Goal: Information Seeking & Learning: Understand process/instructions

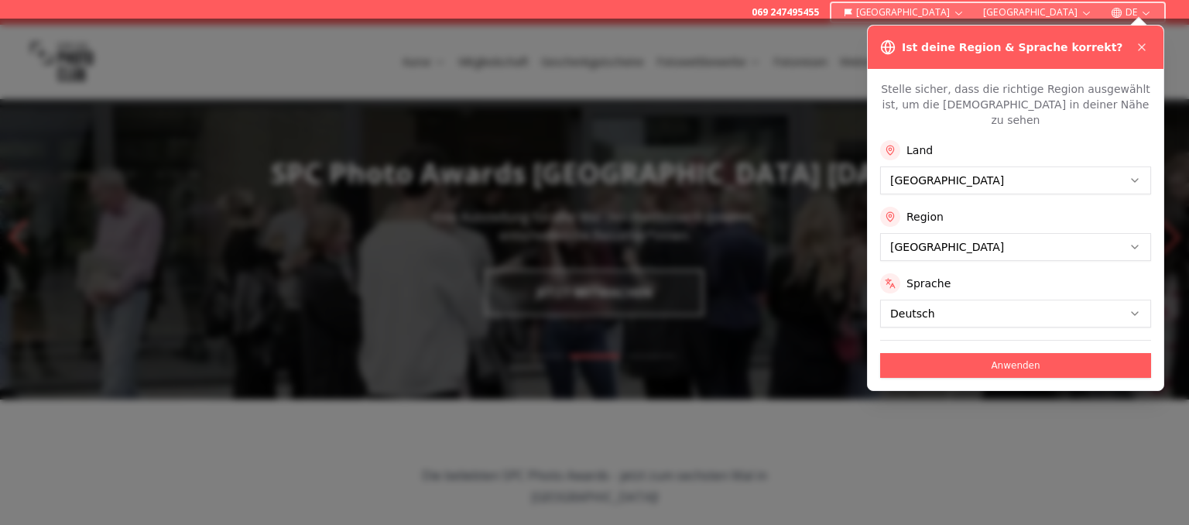
drag, startPoint x: 1141, startPoint y: 50, endPoint x: 969, endPoint y: 166, distance: 207.4
click at [1142, 49] on icon at bounding box center [1141, 47] width 12 height 12
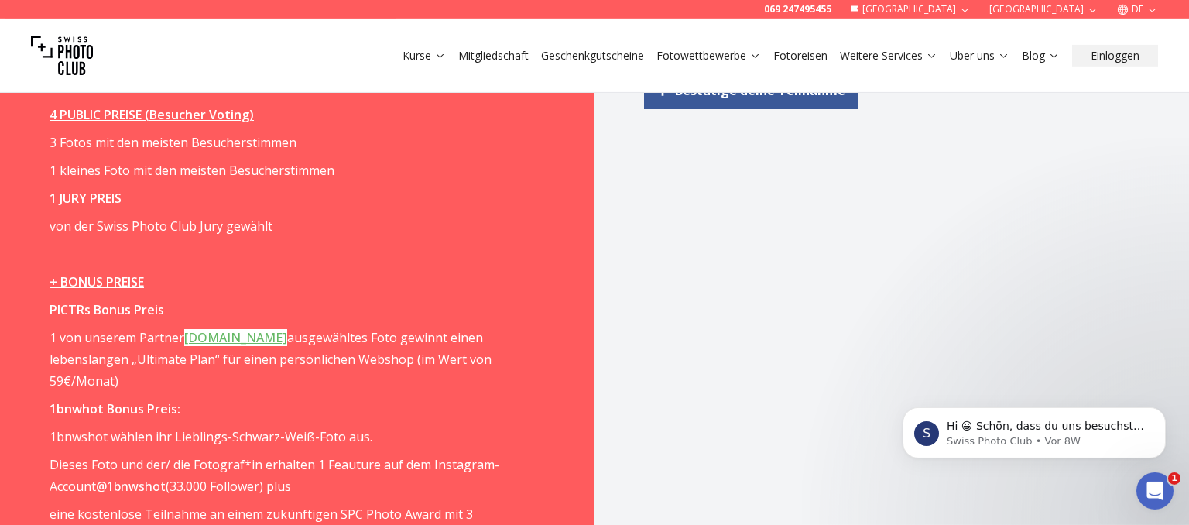
scroll to position [2370, 0]
click at [50, 337] on p "1 von unserem Partner [DOMAIN_NAME] ausgewähltes Foto gewinnt einen lebenslange…" at bounding box center [276, 357] width 453 height 65
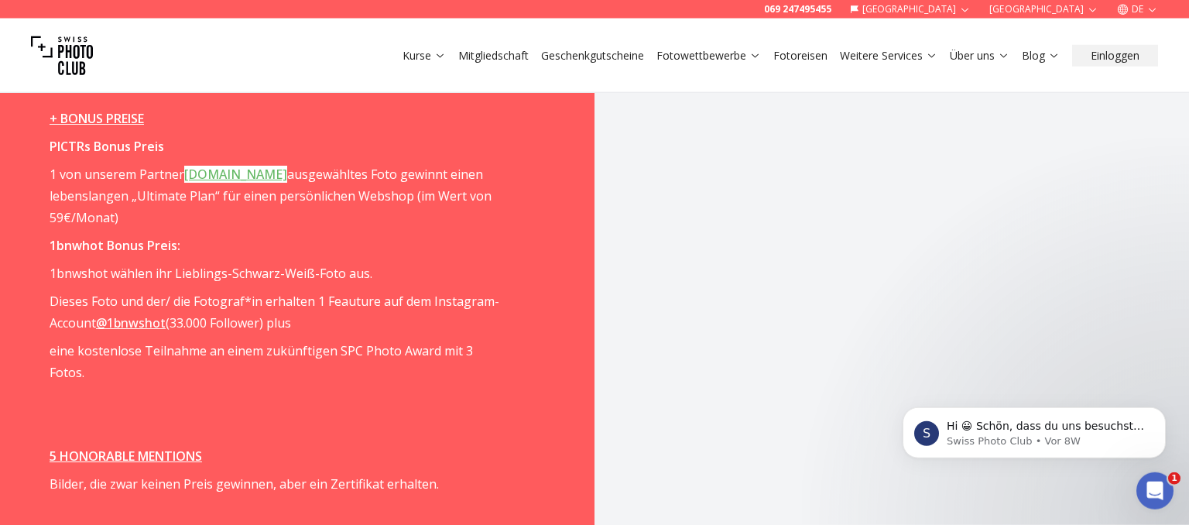
scroll to position [2533, 0]
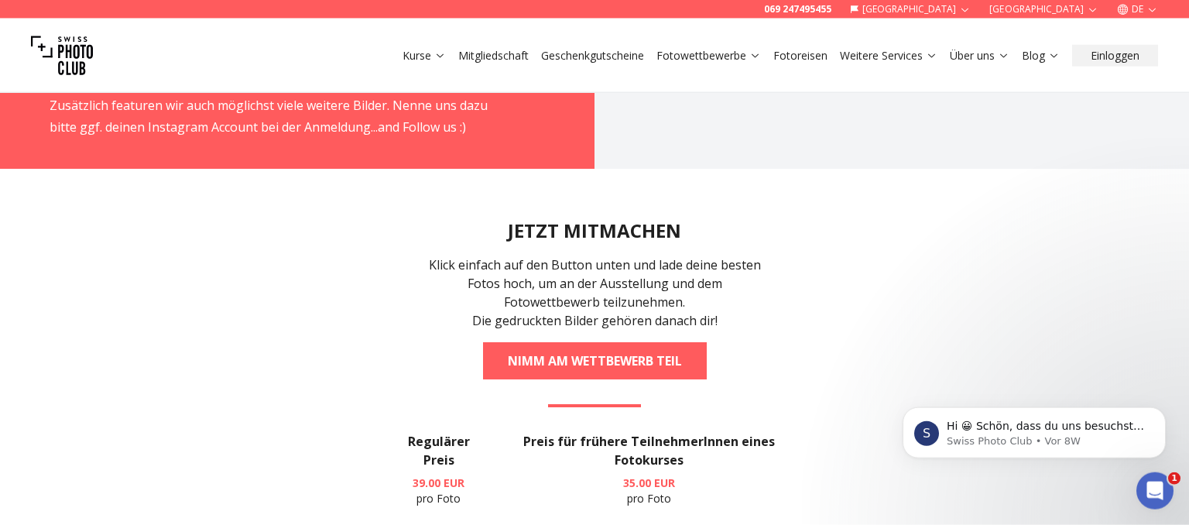
scroll to position [3187, 0]
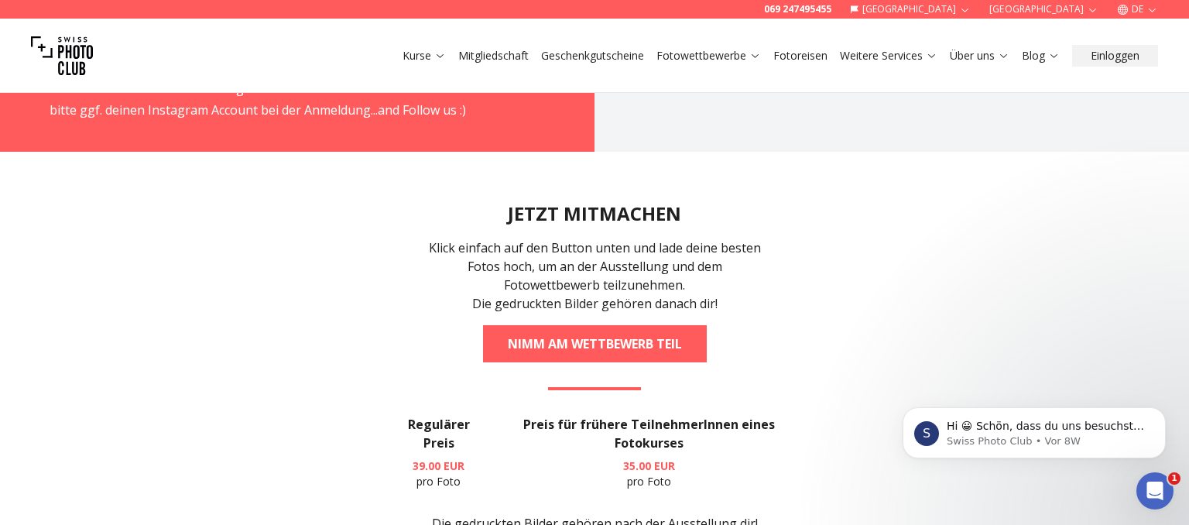
click at [292, 359] on section "JETZT MITMACHEN Klick einfach auf den Button unten und lade deine besten Fotos …" at bounding box center [594, 520] width 991 height 737
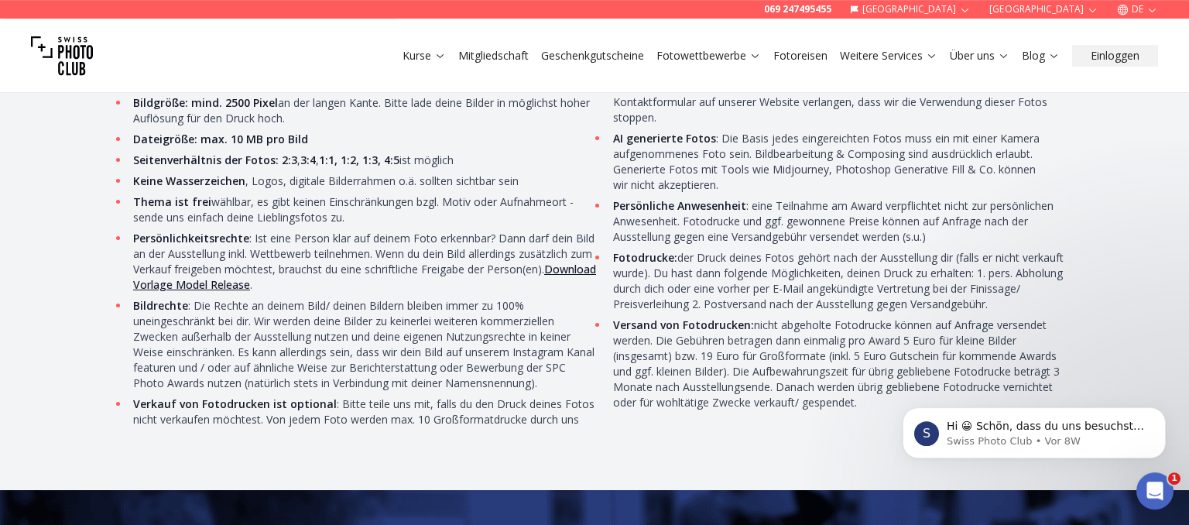
scroll to position [5384, 0]
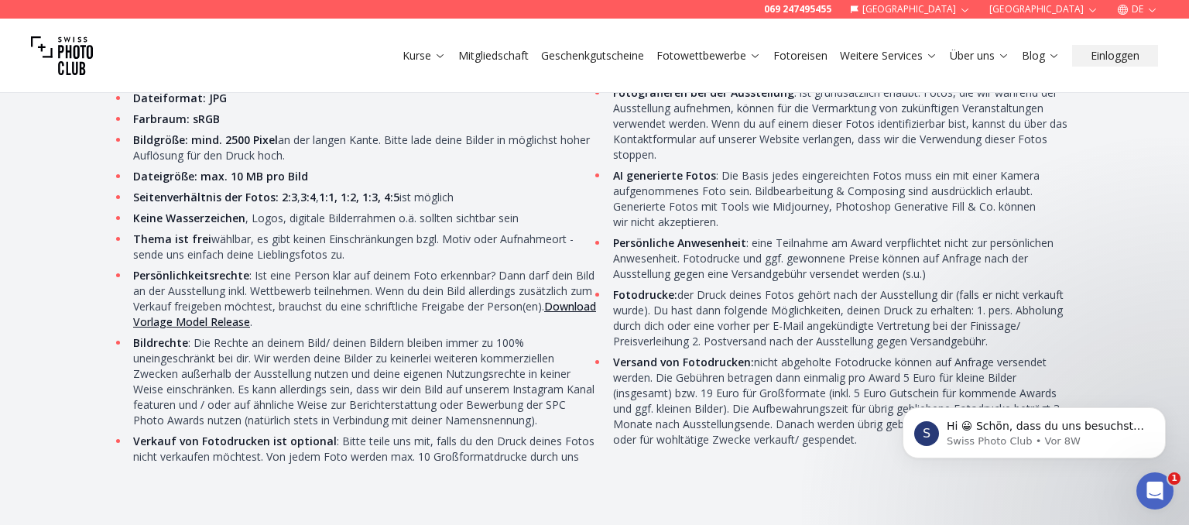
click at [776, 196] on li "AI generierte Fotos : Die Basis jedes eingereichten Fotos muss ein mit einer Ka…" at bounding box center [842, 199] width 469 height 62
drag, startPoint x: 772, startPoint y: 197, endPoint x: 825, endPoint y: 199, distance: 53.5
click at [825, 199] on li "AI generierte Fotos : Die Basis jedes eingereichten Fotos muss ein mit einer Ka…" at bounding box center [842, 199] width 469 height 62
copy li "Midjourney"
drag, startPoint x: 836, startPoint y: 202, endPoint x: 964, endPoint y: 197, distance: 127.8
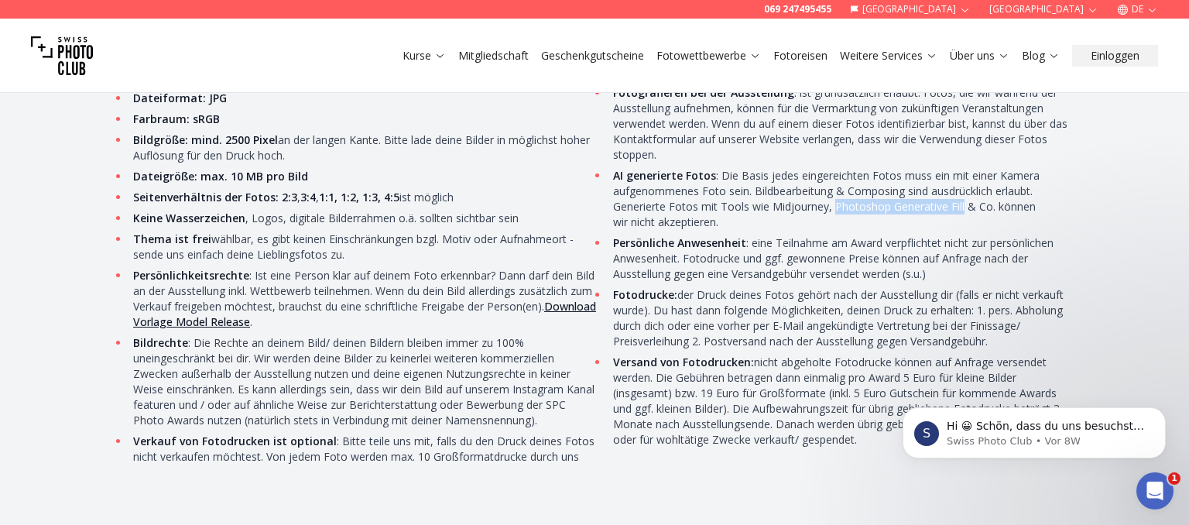
click at [964, 197] on li "AI generierte Fotos : Die Basis jedes eingereichten Fotos muss ein mit einer Ka…" at bounding box center [842, 199] width 469 height 62
copy li "Photoshop Generative Fill"
drag, startPoint x: 190, startPoint y: 115, endPoint x: 378, endPoint y: 122, distance: 188.2
click at [378, 132] on li "Bildgröße: mind. 2500 Pixel an der langen Kante. Bitte lade deine Bilder in mög…" at bounding box center [363, 147] width 469 height 31
copy li "mind. 2500 Pixel an der langen Kante"
